Goal: Information Seeking & Learning: Find specific fact

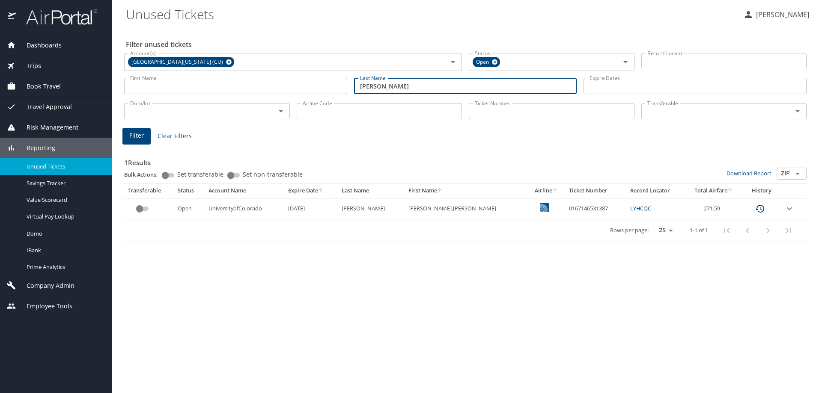
drag, startPoint x: 390, startPoint y: 88, endPoint x: 367, endPoint y: 89, distance: 23.5
click at [367, 89] on input "Carroll" at bounding box center [465, 86] width 223 height 16
click at [391, 83] on input "Carroll" at bounding box center [465, 86] width 223 height 16
drag, startPoint x: 396, startPoint y: 85, endPoint x: 349, endPoint y: 87, distance: 47.1
click at [349, 87] on div "First Name First Name Last Name Carroll Last Name Expire Dates Expire Dates" at bounding box center [465, 86] width 689 height 30
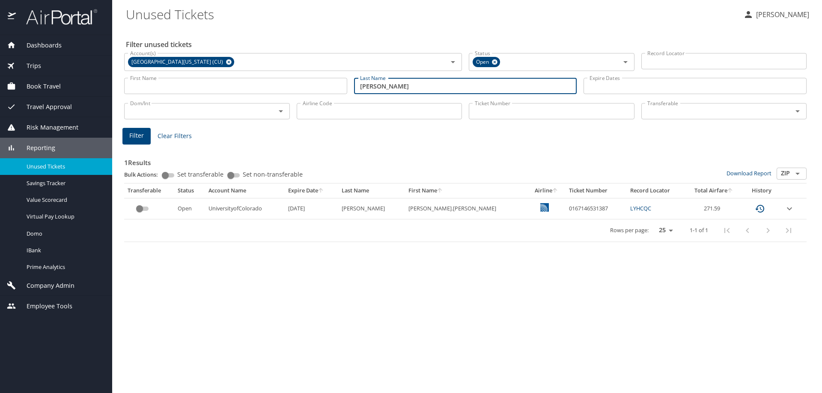
type input "DePaepe"
click at [145, 131] on button "Filter" at bounding box center [136, 136] width 28 height 17
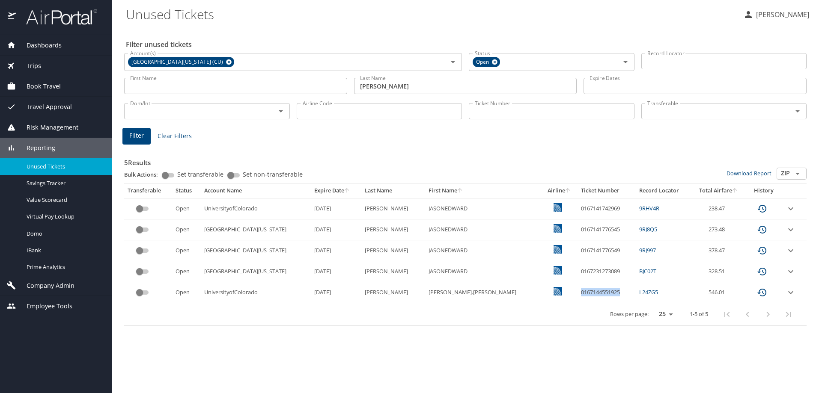
drag, startPoint x: 572, startPoint y: 292, endPoint x: 535, endPoint y: 293, distance: 36.4
click at [577, 293] on td "0167144551925" at bounding box center [606, 292] width 58 height 21
copy td "0167144551925"
click at [468, 314] on div "Rows per page: 25 50 100 1-5 of 5" at bounding box center [464, 314] width 672 height 22
drag, startPoint x: 582, startPoint y: 210, endPoint x: 536, endPoint y: 210, distance: 46.2
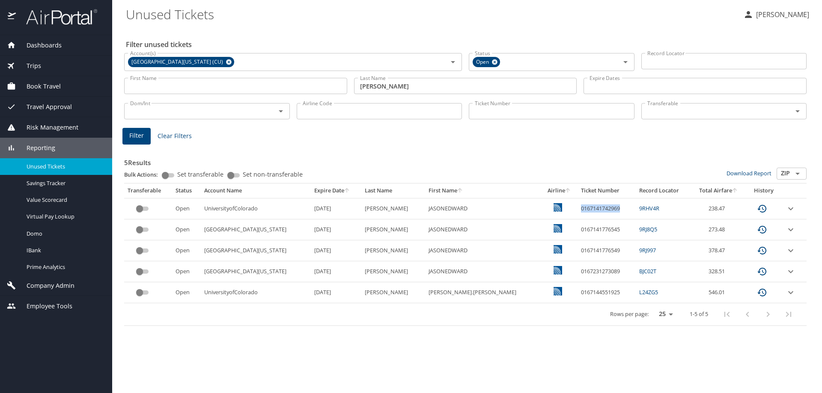
click at [577, 210] on td "0167141742969" at bounding box center [606, 208] width 58 height 21
copy td "0167141742969"
click at [519, 330] on div "Filter unused tickets Account(s) University of Colorado (CU) Account(s) Status …" at bounding box center [467, 210] width 682 height 366
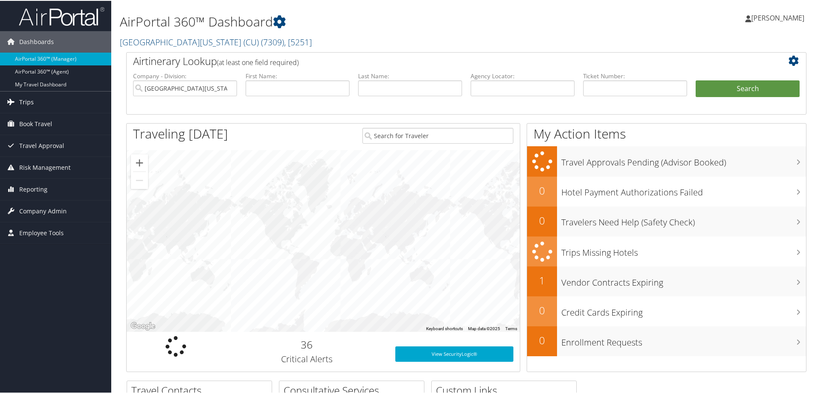
click at [28, 101] on span "Trips" at bounding box center [26, 101] width 15 height 21
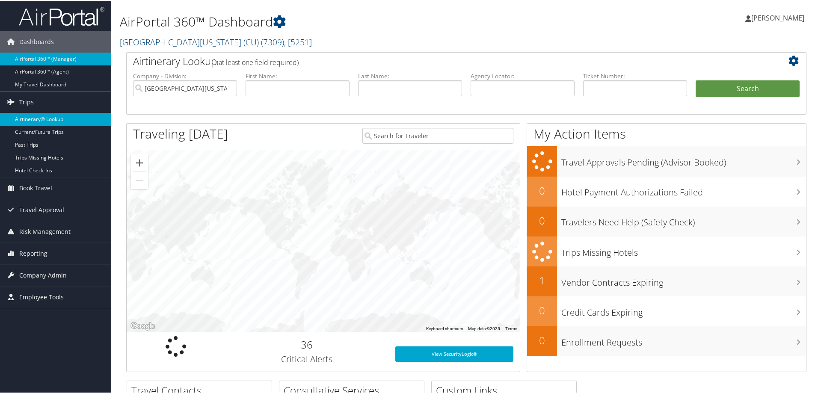
click at [37, 116] on link "Airtinerary® Lookup" at bounding box center [55, 118] width 111 height 13
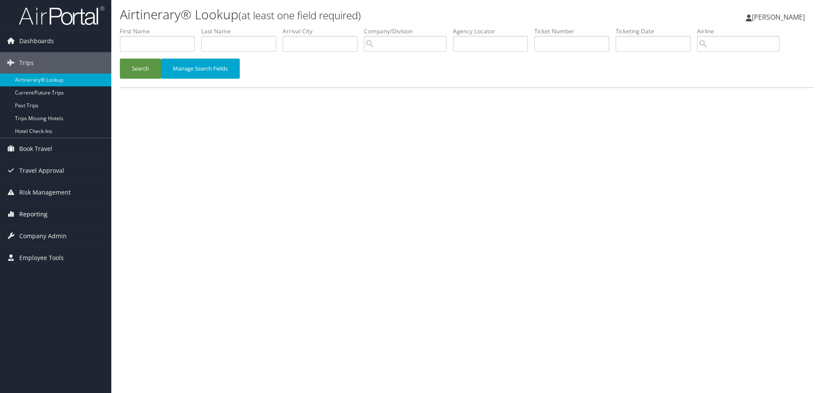
click at [33, 215] on span "Reporting" at bounding box center [33, 214] width 28 height 21
click at [37, 221] on span "Reporting" at bounding box center [33, 214] width 28 height 21
click at [39, 227] on span "Company Admin" at bounding box center [43, 236] width 48 height 21
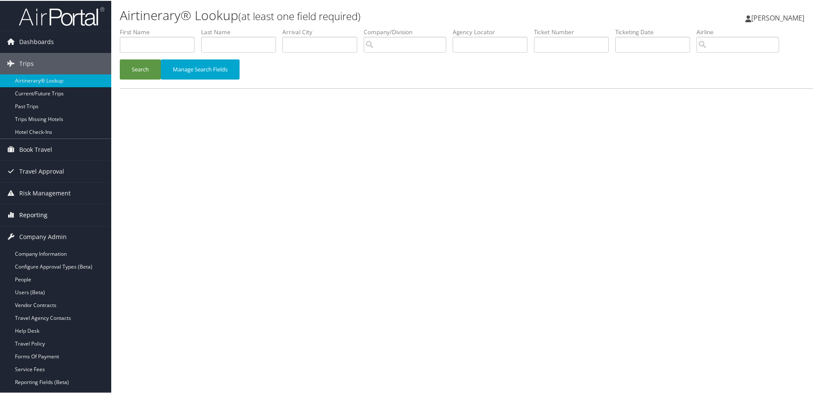
click at [38, 215] on span "Reporting" at bounding box center [33, 214] width 28 height 21
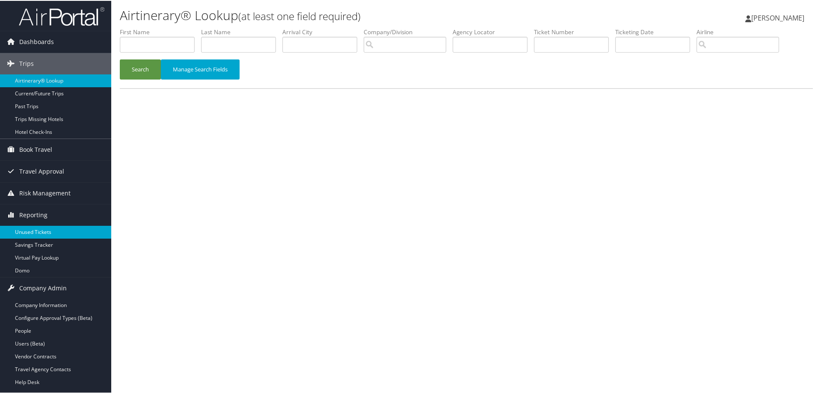
click at [36, 231] on link "Unused Tickets" at bounding box center [55, 231] width 111 height 13
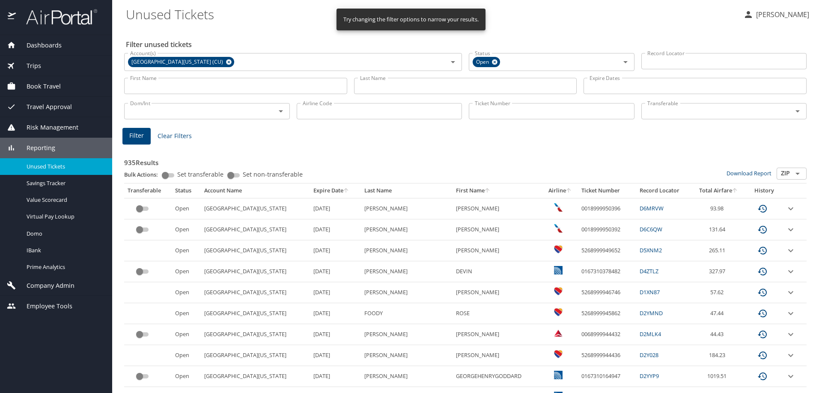
click at [379, 87] on input "Last Name" at bounding box center [465, 86] width 223 height 16
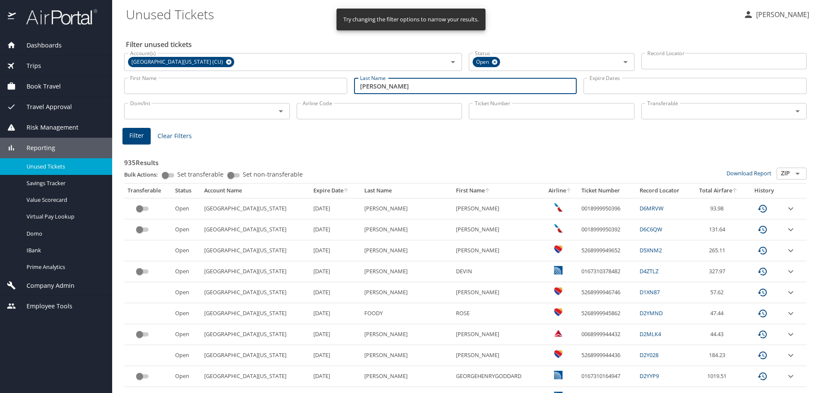
type input "Pollyea"
click at [134, 134] on span "Filter" at bounding box center [136, 136] width 15 height 11
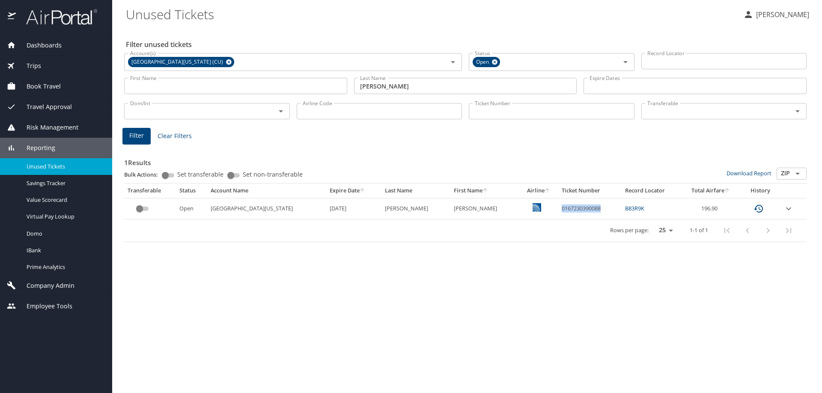
drag, startPoint x: 575, startPoint y: 209, endPoint x: 531, endPoint y: 209, distance: 44.5
click at [558, 209] on td "0167230390088" at bounding box center [589, 208] width 63 height 21
copy td "0167230390088"
click at [577, 227] on div "Rows per page: 25 50 100 1-1 of 1" at bounding box center [464, 231] width 672 height 22
drag, startPoint x: 573, startPoint y: 206, endPoint x: 532, endPoint y: 209, distance: 41.2
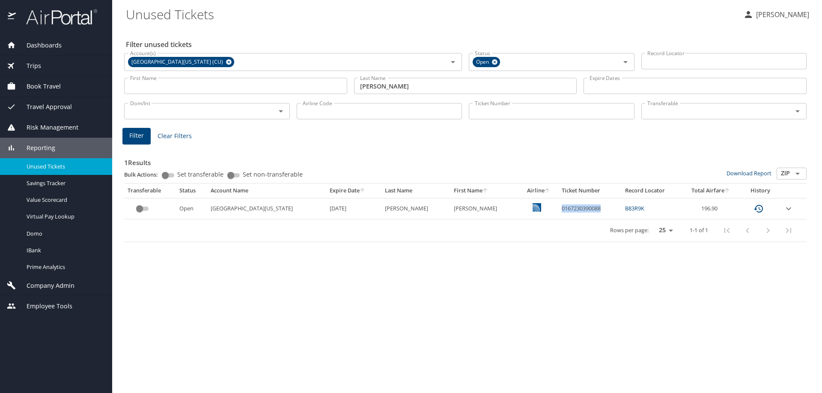
click at [558, 209] on td "0167230390088" at bounding box center [589, 208] width 63 height 21
copy td "0167230390088"
click at [570, 241] on div "Rows per page: 25 50 100 1-1 of 1" at bounding box center [464, 231] width 672 height 22
